Goal: Task Accomplishment & Management: Use online tool/utility

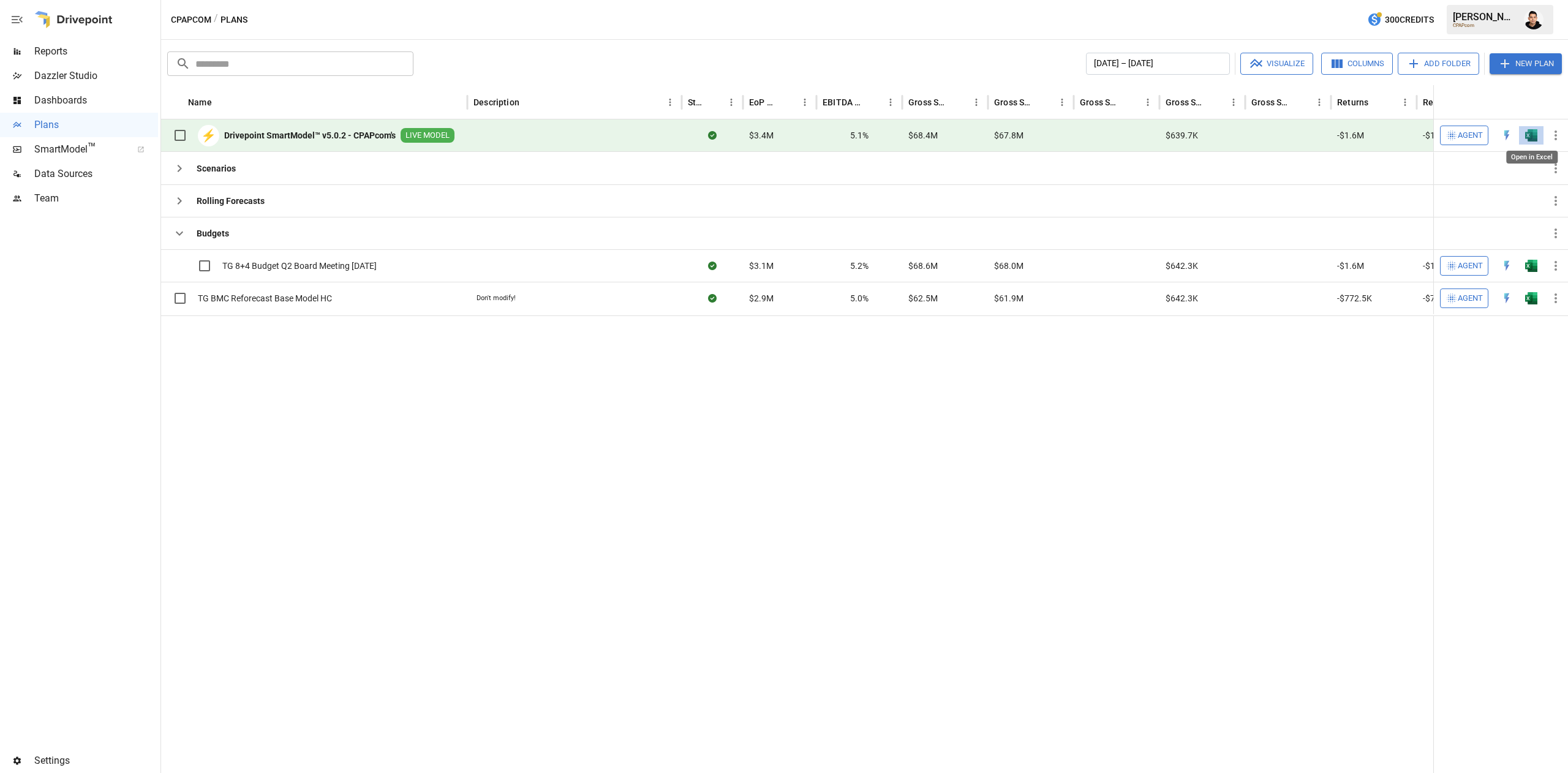
click at [1526, 133] on img "Open in Excel" at bounding box center [1530, 134] width 12 height 12
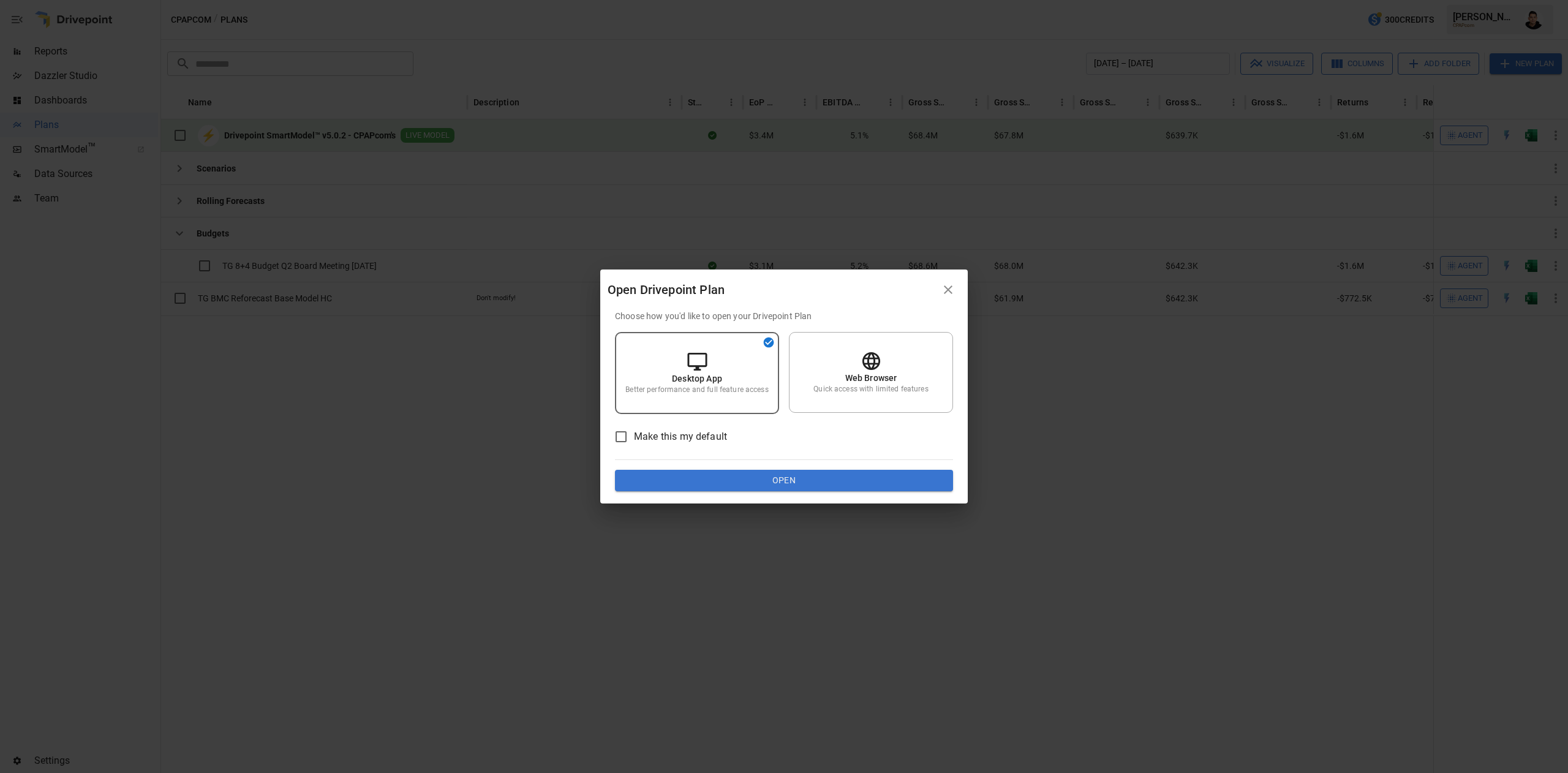
click at [747, 491] on div "Choose how you'd like to open your Drivepoint Plan Desktop App Better performan…" at bounding box center [784, 406] width 367 height 194
click at [758, 477] on button "Open" at bounding box center [783, 481] width 338 height 22
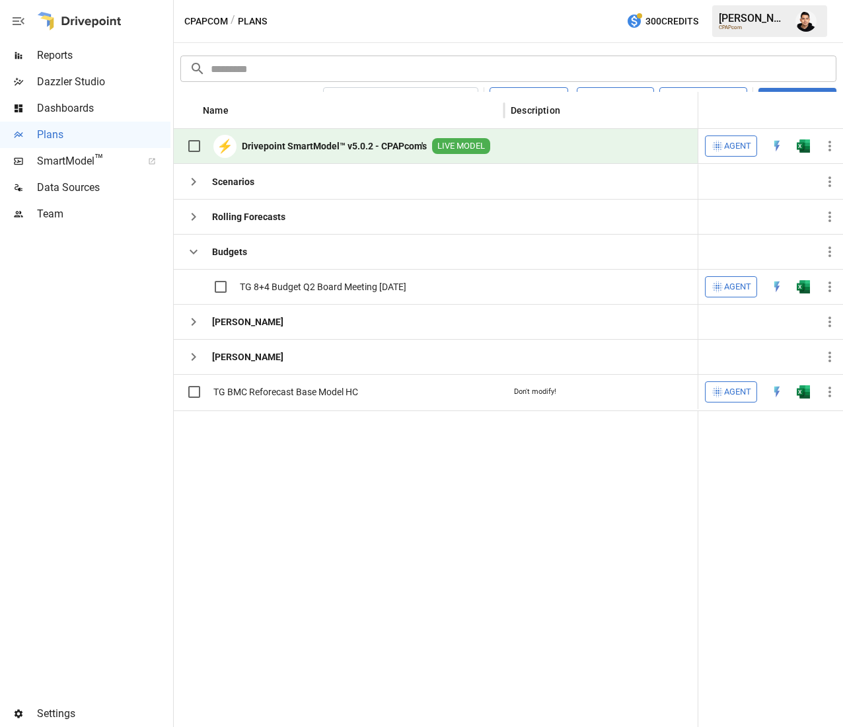
click at [63, 214] on span "Team" at bounding box center [103, 214] width 133 height 16
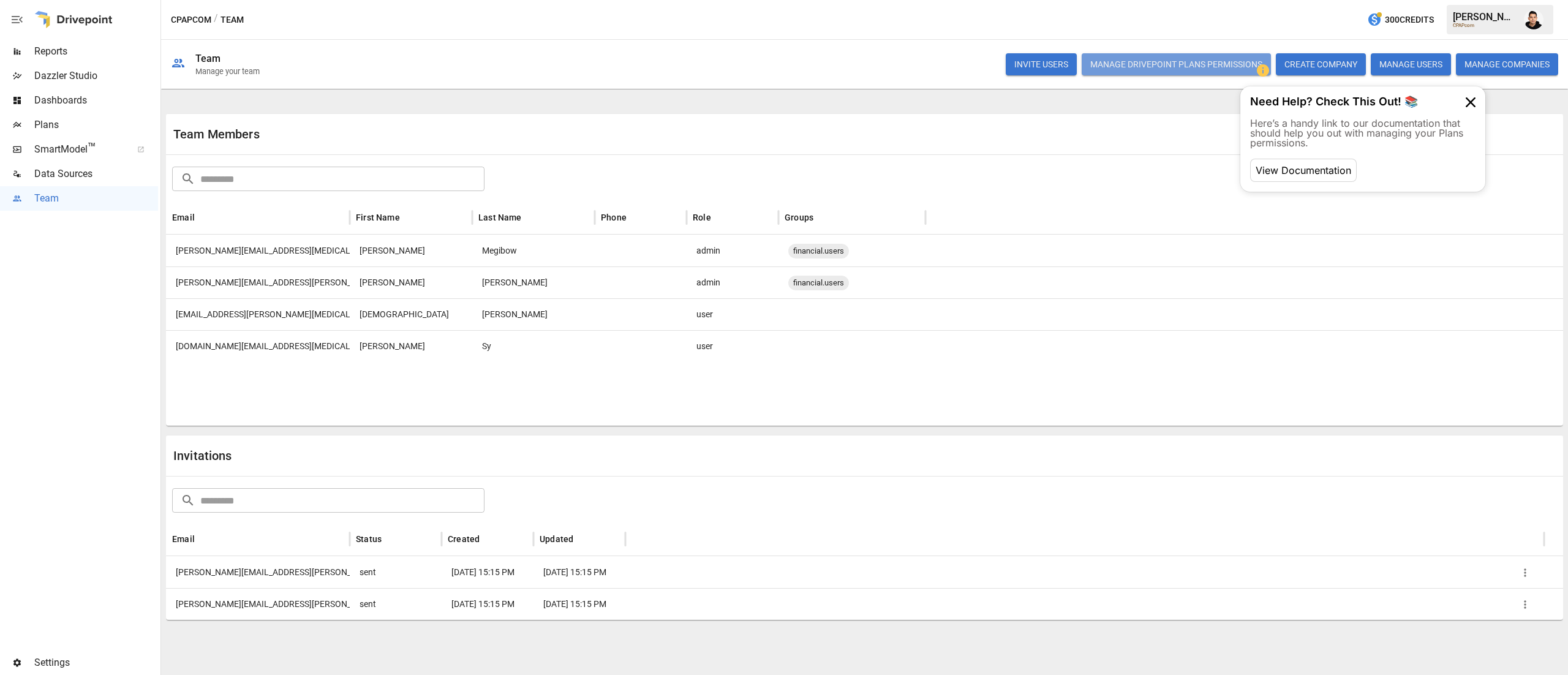
click at [1212, 65] on button "Manage Drivepoint Plans Permissions" at bounding box center [1176, 64] width 189 height 22
